Goal: Task Accomplishment & Management: Complete application form

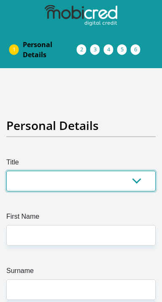
click at [81, 190] on select "Mr Ms Mrs Dr [PERSON_NAME]" at bounding box center [80, 181] width 149 height 21
select select "Mrs"
click at [6, 184] on select "Mr Ms Mrs Dr [PERSON_NAME]" at bounding box center [80, 181] width 149 height 21
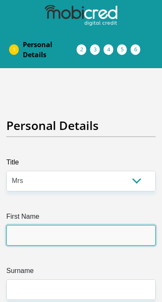
click at [69, 246] on input "First Name" at bounding box center [80, 235] width 149 height 21
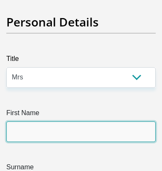
scroll to position [166, 0]
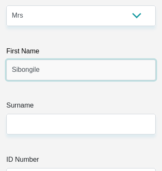
type input "Sibongile"
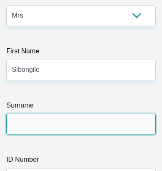
click at [99, 135] on input "Surname" at bounding box center [80, 124] width 149 height 21
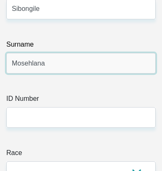
scroll to position [230, 0]
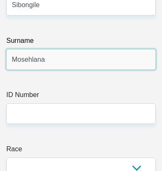
type input "Mosehlana"
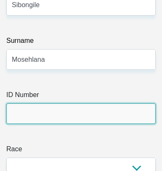
click at [75, 124] on input "ID Number" at bounding box center [80, 114] width 149 height 21
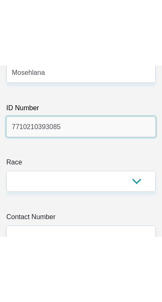
scroll to position [284, 0]
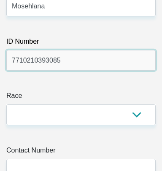
type input "7710210393085"
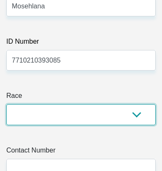
click at [143, 125] on select "Black Coloured Indian White Other" at bounding box center [80, 114] width 149 height 21
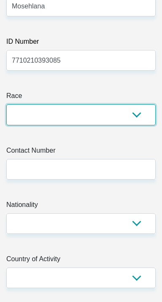
select select "1"
click at [6, 125] on select "Black Coloured Indian White Other" at bounding box center [80, 114] width 149 height 21
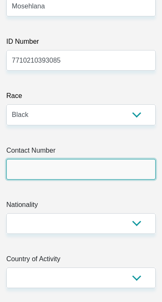
click at [83, 180] on input "Contact Number" at bounding box center [80, 169] width 149 height 21
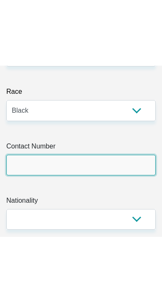
scroll to position [396, 0]
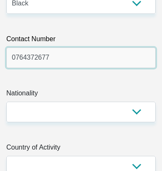
type input "0764372677"
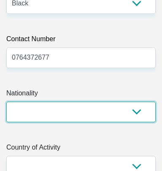
click at [143, 123] on select "[GEOGRAPHIC_DATA] [GEOGRAPHIC_DATA] [GEOGRAPHIC_DATA] [GEOGRAPHIC_DATA] [GEOGRA…" at bounding box center [80, 112] width 149 height 21
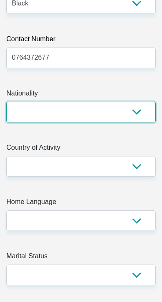
select select "ZAF"
click at [6, 123] on select "[GEOGRAPHIC_DATA] [GEOGRAPHIC_DATA] [GEOGRAPHIC_DATA] [GEOGRAPHIC_DATA] [GEOGRA…" at bounding box center [80, 112] width 149 height 21
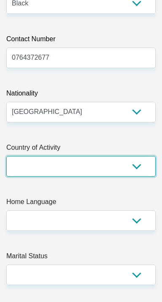
click at [141, 177] on select "[GEOGRAPHIC_DATA] [GEOGRAPHIC_DATA] [GEOGRAPHIC_DATA] [GEOGRAPHIC_DATA] [GEOGRA…" at bounding box center [80, 166] width 149 height 21
select select "ZAF"
click at [6, 177] on select "[GEOGRAPHIC_DATA] [GEOGRAPHIC_DATA] [GEOGRAPHIC_DATA] [GEOGRAPHIC_DATA] [GEOGRA…" at bounding box center [80, 166] width 149 height 21
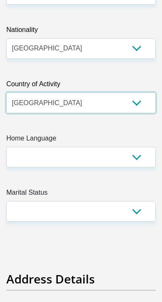
scroll to position [460, 0]
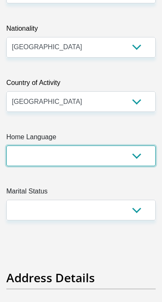
click at [142, 166] on select "Afrikaans English Sepedi South Ndebele Southern Sotho Swati Tsonga Tswana Venda…" at bounding box center [80, 156] width 149 height 21
select select "nso"
click at [6, 166] on select "Afrikaans English Sepedi South Ndebele Southern Sotho Swati Tsonga Tswana Venda…" at bounding box center [80, 156] width 149 height 21
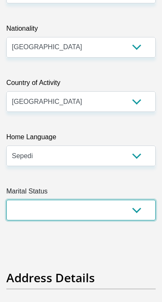
click at [137, 221] on select "Married ANC Single Divorced Widowed Married COP or Customary Law" at bounding box center [80, 210] width 149 height 21
select select "3"
click at [6, 221] on select "Married ANC Single Divorced Widowed Married COP or Customary Law" at bounding box center [80, 210] width 149 height 21
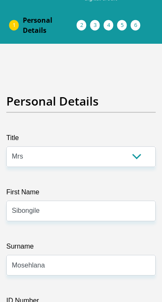
scroll to position [27, 0]
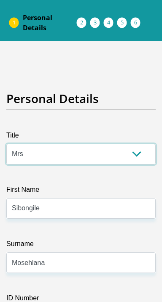
click at [46, 165] on select "Mr Ms Mrs Dr [PERSON_NAME]" at bounding box center [80, 154] width 149 height 21
select select "Ms"
click at [6, 157] on select "Mr Ms Mrs Dr [PERSON_NAME]" at bounding box center [80, 154] width 149 height 21
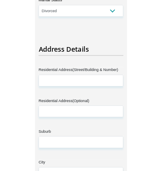
scroll to position [652, 0]
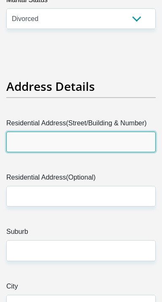
click at [62, 152] on input "Residential Address(Street/Building & Number)" at bounding box center [80, 142] width 149 height 21
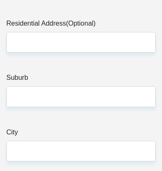
scroll to position [808, 0]
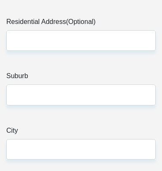
type input "[STREET_ADDRESS]"
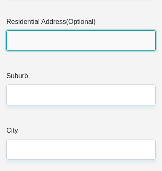
click at [61, 51] on input "Residential Address(Optional)" at bounding box center [80, 40] width 149 height 21
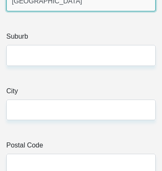
scroll to position [849, 0]
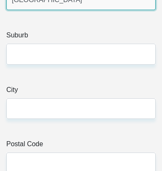
type input "[GEOGRAPHIC_DATA]"
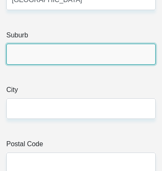
click at [71, 64] on input "Suburb" at bounding box center [80, 54] width 149 height 21
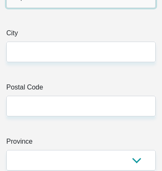
scroll to position [908, 0]
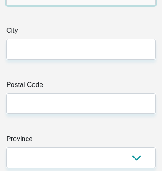
type input "Rdp"
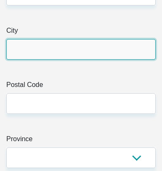
click at [64, 60] on input "City" at bounding box center [80, 49] width 149 height 21
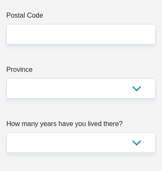
scroll to position [978, 0]
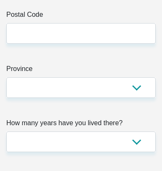
type input "Vanderbijlpark"
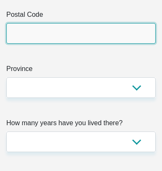
click at [78, 44] on input "Postal Code" at bounding box center [80, 33] width 149 height 21
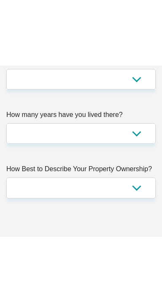
scroll to position [1053, 0]
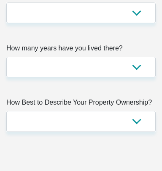
type input "1911"
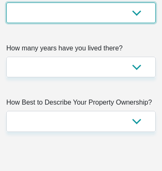
click at [139, 23] on select "Eastern Cape Free State [GEOGRAPHIC_DATA] [GEOGRAPHIC_DATA][DATE] [GEOGRAPHIC_D…" at bounding box center [80, 13] width 149 height 21
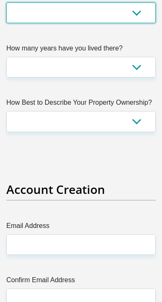
select select "Gauteng"
click at [6, 23] on select "Eastern Cape Free State [GEOGRAPHIC_DATA] [GEOGRAPHIC_DATA][DATE] [GEOGRAPHIC_D…" at bounding box center [80, 13] width 149 height 21
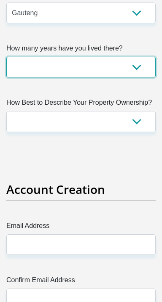
click at [141, 78] on select "less than 1 year 1-3 years 3-5 years 5+ years" at bounding box center [80, 67] width 149 height 21
select select "5"
click at [6, 78] on select "less than 1 year 1-3 years 3-5 years 5+ years" at bounding box center [80, 67] width 149 height 21
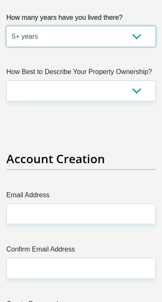
scroll to position [1085, 0]
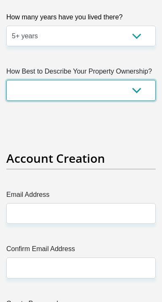
click at [139, 101] on select "Owned Rented Family Owned Company Dwelling" at bounding box center [80, 90] width 149 height 21
select select "Owned"
click at [6, 101] on select "Owned Rented Family Owned Company Dwelling" at bounding box center [80, 90] width 149 height 21
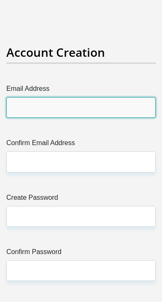
click at [90, 118] on input "Email Address" at bounding box center [80, 107] width 149 height 21
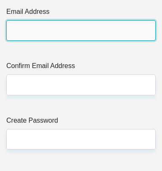
scroll to position [1314, 0]
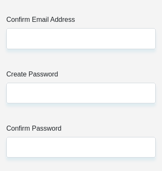
type input "[EMAIL_ADDRESS][DOMAIN_NAME]"
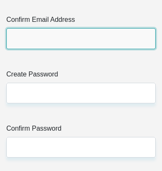
click at [83, 49] on input "Confirm Email Address" at bounding box center [80, 38] width 149 height 21
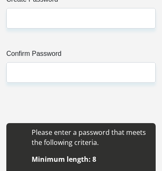
scroll to position [1390, 0]
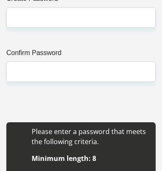
type input "[EMAIL_ADDRESS][DOMAIN_NAME]"
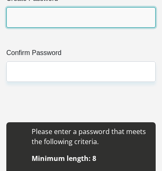
click at [70, 28] on input "Create Password" at bounding box center [80, 17] width 149 height 21
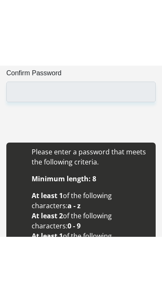
scroll to position [1436, 0]
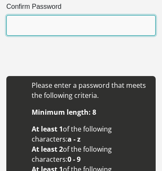
click at [75, 36] on input "Confirm Password" at bounding box center [80, 25] width 149 height 21
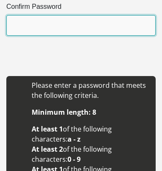
click at [51, 36] on input "Confirm Password" at bounding box center [80, 25] width 149 height 21
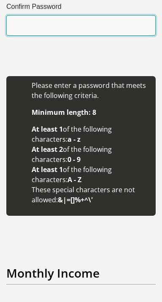
click at [61, 36] on input "Confirm Password" at bounding box center [80, 25] width 149 height 21
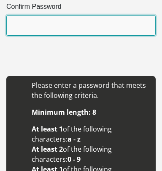
click at [46, 36] on input "Confirm Password" at bounding box center [80, 25] width 149 height 21
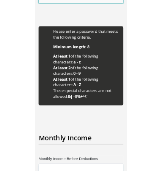
scroll to position [1465, 0]
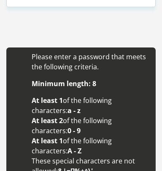
type input "Sbosh1977"
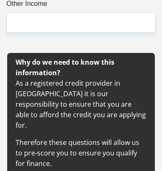
type input "Sbosh1977"
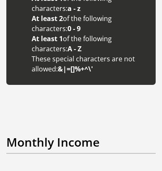
scroll to position [1844, 0]
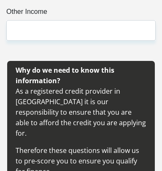
type input "25000"
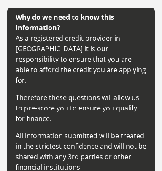
scroll to position [1898, 0]
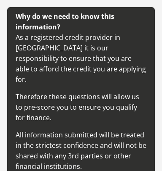
type input "22000"
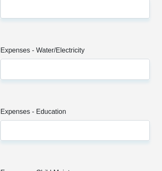
scroll to position [2342, 0]
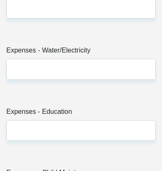
type input "2000"
type input "1000"
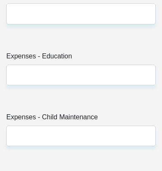
scroll to position [2400, 0]
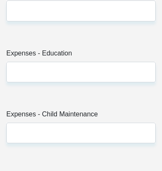
type input "2000"
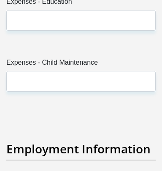
scroll to position [2459, 0]
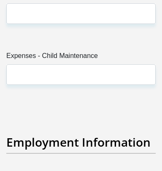
type input "800"
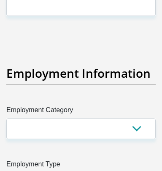
scroll to position [2531, 0]
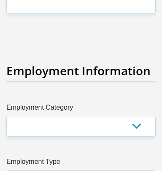
type input "4000"
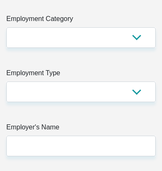
scroll to position [2624, 0]
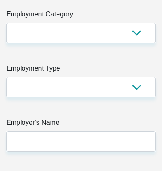
type input "1000"
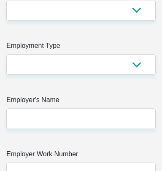
scroll to position [2649, 0]
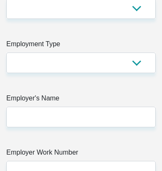
type input "500"
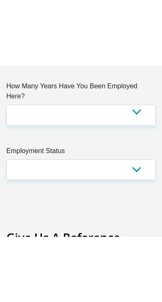
scroll to position [2836, 0]
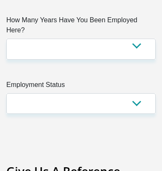
type input "2000"
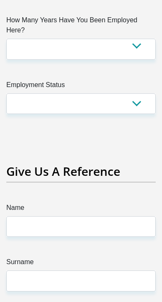
select select "54"
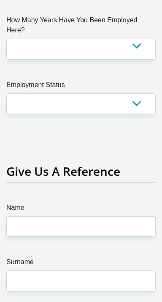
select select "Production/Manufacturing"
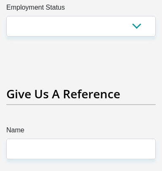
scroll to position [2959, 0]
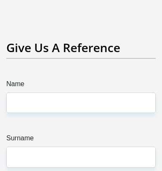
type input "MonyetlaPty"
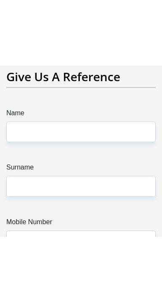
scroll to position [3015, 0]
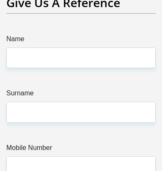
type input "C"
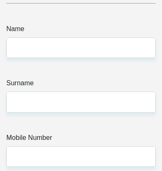
type input "0168898882"
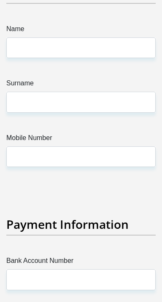
select select "60"
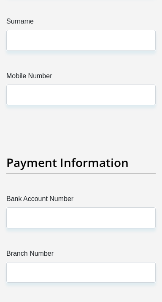
scroll to position [3077, 0]
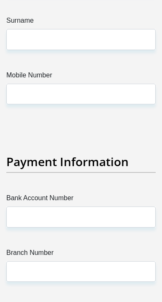
select select "3"
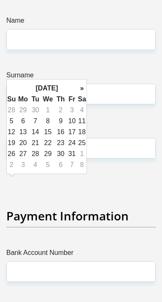
scroll to position [3077, 6]
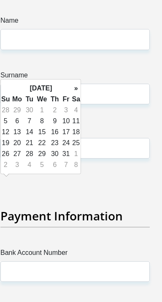
click at [80, 90] on th "»" at bounding box center [75, 88] width 9 height 11
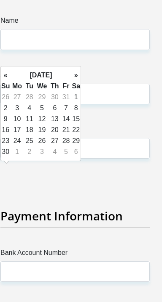
click at [78, 81] on th "»" at bounding box center [75, 75] width 9 height 11
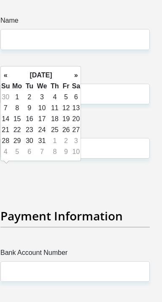
click at [77, 81] on th "»" at bounding box center [75, 75] width 9 height 11
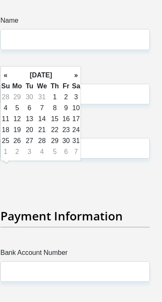
click at [77, 81] on th "»" at bounding box center [75, 75] width 9 height 11
click at [78, 81] on th "»" at bounding box center [75, 75] width 9 height 11
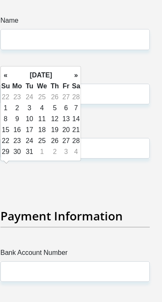
click at [80, 81] on th "»" at bounding box center [75, 75] width 9 height 11
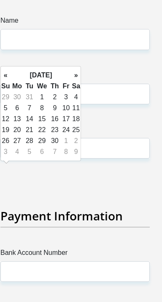
click at [80, 81] on th "»" at bounding box center [75, 75] width 9 height 11
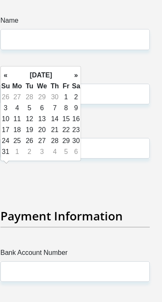
click at [80, 81] on th "»" at bounding box center [75, 75] width 9 height 11
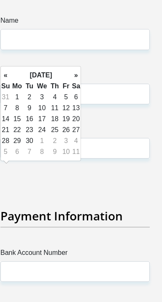
click at [80, 79] on th "»" at bounding box center [75, 75] width 9 height 11
click at [80, 80] on th "»" at bounding box center [75, 75] width 9 height 11
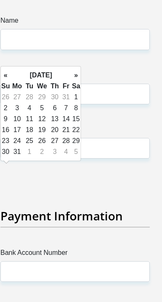
click at [80, 78] on th "»" at bounding box center [75, 75] width 9 height 11
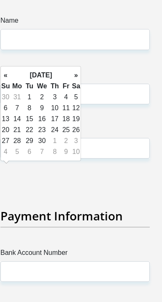
click at [80, 78] on th "»" at bounding box center [75, 75] width 9 height 11
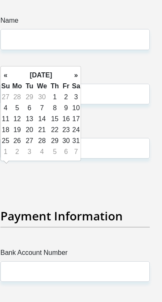
click at [80, 77] on th "»" at bounding box center [75, 75] width 9 height 11
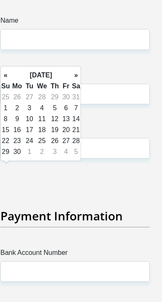
click at [80, 77] on th "»" at bounding box center [75, 75] width 9 height 11
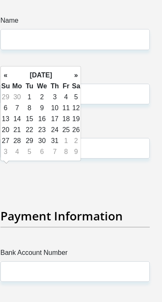
click at [80, 78] on th "»" at bounding box center [75, 75] width 9 height 11
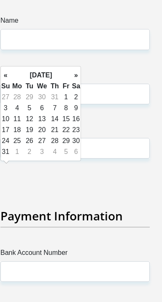
click at [80, 79] on th "»" at bounding box center [75, 75] width 9 height 11
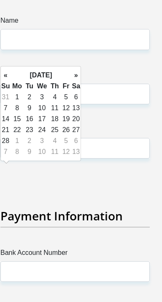
click at [80, 80] on th "»" at bounding box center [75, 75] width 9 height 11
click at [80, 79] on th "»" at bounding box center [75, 75] width 9 height 11
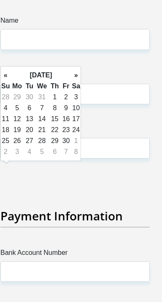
click at [80, 79] on th "»" at bounding box center [75, 75] width 9 height 11
click at [80, 80] on th "»" at bounding box center [75, 75] width 9 height 11
click at [80, 79] on th "»" at bounding box center [75, 75] width 9 height 11
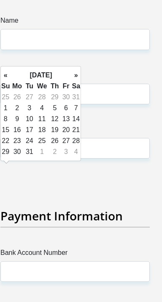
click at [80, 80] on th "»" at bounding box center [75, 75] width 9 height 11
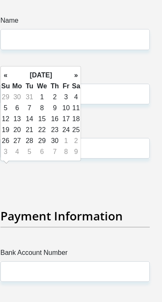
click at [80, 79] on th "»" at bounding box center [75, 75] width 9 height 11
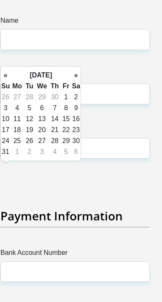
click at [80, 76] on th "»" at bounding box center [75, 75] width 9 height 11
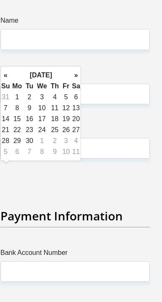
click at [79, 81] on th "»" at bounding box center [75, 75] width 9 height 11
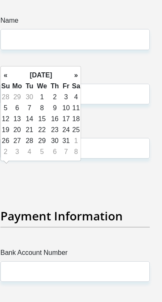
click at [80, 81] on th "»" at bounding box center [75, 75] width 9 height 11
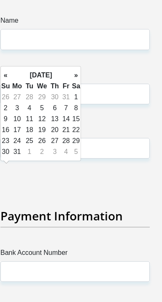
click at [78, 81] on th "»" at bounding box center [75, 75] width 9 height 11
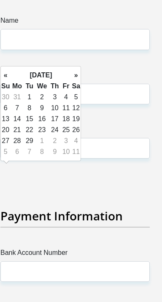
click at [80, 78] on th "»" at bounding box center [75, 75] width 9 height 11
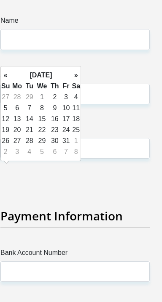
click at [80, 79] on th "»" at bounding box center [75, 75] width 9 height 11
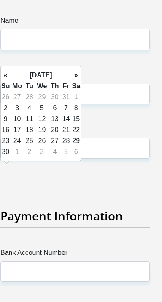
click at [80, 78] on th "»" at bounding box center [75, 75] width 9 height 11
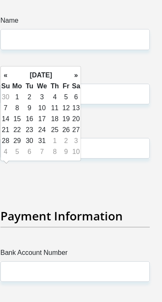
click at [80, 78] on th "»" at bounding box center [75, 75] width 9 height 11
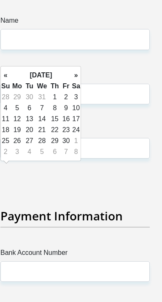
click at [80, 77] on th "»" at bounding box center [75, 75] width 9 height 11
click at [80, 78] on th "»" at bounding box center [75, 75] width 9 height 11
click at [78, 76] on th "»" at bounding box center [75, 75] width 9 height 11
click at [80, 81] on th "»" at bounding box center [75, 75] width 9 height 11
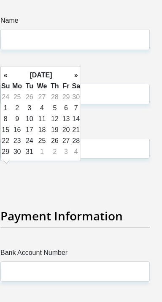
click at [80, 81] on th "»" at bounding box center [75, 75] width 9 height 11
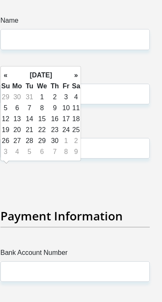
click at [78, 81] on th "»" at bounding box center [75, 75] width 9 height 11
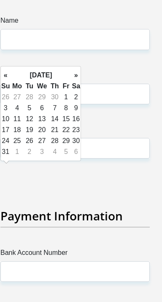
click at [77, 81] on th "»" at bounding box center [75, 75] width 9 height 11
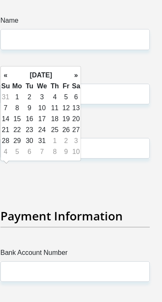
scroll to position [3077, 0]
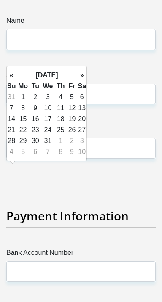
click at [86, 77] on th "»" at bounding box center [81, 75] width 9 height 11
click at [86, 76] on th "»" at bounding box center [81, 75] width 9 height 11
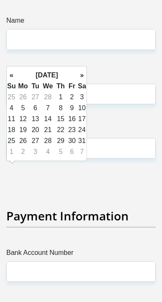
click at [86, 76] on th "»" at bounding box center [81, 75] width 9 height 11
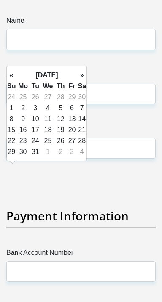
click at [86, 76] on th "»" at bounding box center [81, 75] width 9 height 11
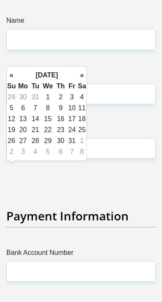
click at [84, 78] on th "»" at bounding box center [81, 75] width 9 height 11
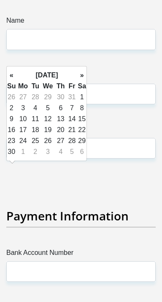
click at [68, 136] on td "21" at bounding box center [72, 130] width 11 height 11
type input "[DATE]"
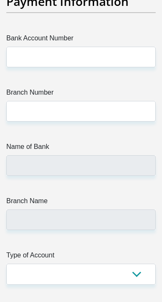
scroll to position [3293, 0]
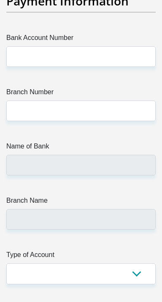
type input "[PERSON_NAME]"
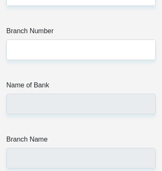
scroll to position [3390, 0]
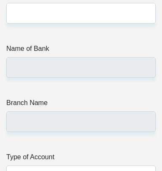
type input "Phangisa"
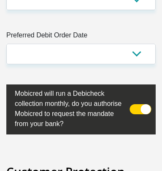
scroll to position [3569, 0]
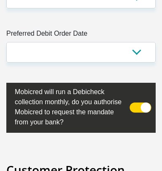
type input "0725483265"
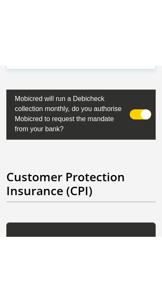
scroll to position [3629, 0]
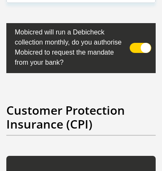
type input "1765200294"
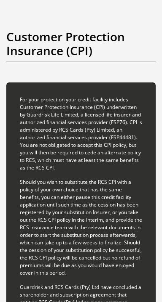
scroll to position [3703, 0]
